Goal: Task Accomplishment & Management: Check status

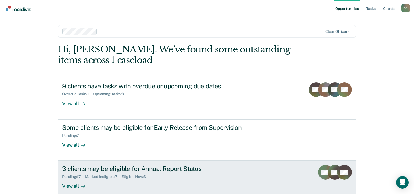
click at [180, 168] on div "3 clients may be eligible for Annual Report Status" at bounding box center [154, 169] width 184 height 8
